Goal: Browse casually: Explore the website without a specific task or goal

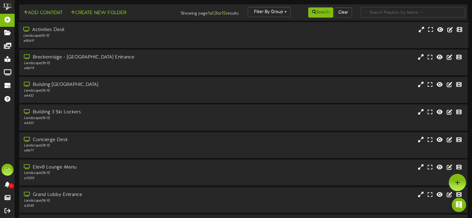
click at [61, 38] on div "Landscape ( 16:9 )" at bounding box center [112, 35] width 179 height 5
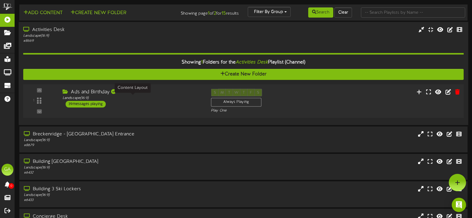
click at [146, 100] on div "Landscape ( 16:9 )" at bounding box center [132, 98] width 139 height 5
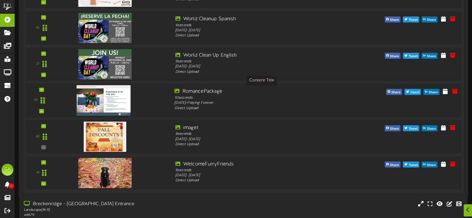
scroll to position [1401, 0]
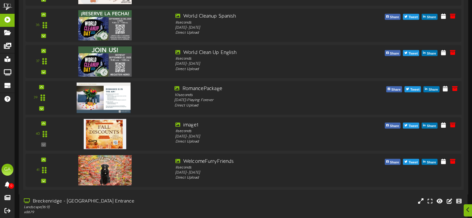
click at [122, 94] on img at bounding box center [104, 98] width 54 height 30
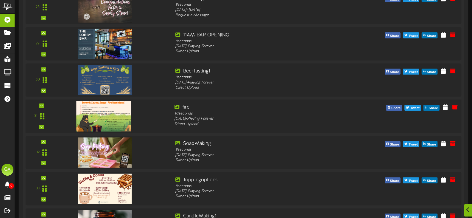
scroll to position [1133, 0]
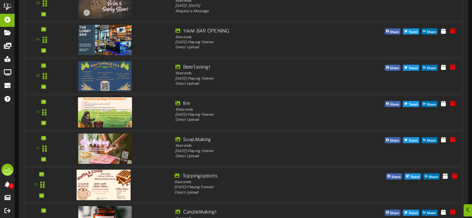
click at [103, 181] on img at bounding box center [104, 185] width 54 height 30
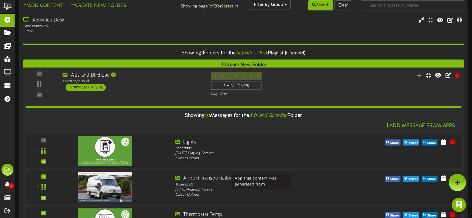
scroll to position [0, 0]
